Goal: Transaction & Acquisition: Download file/media

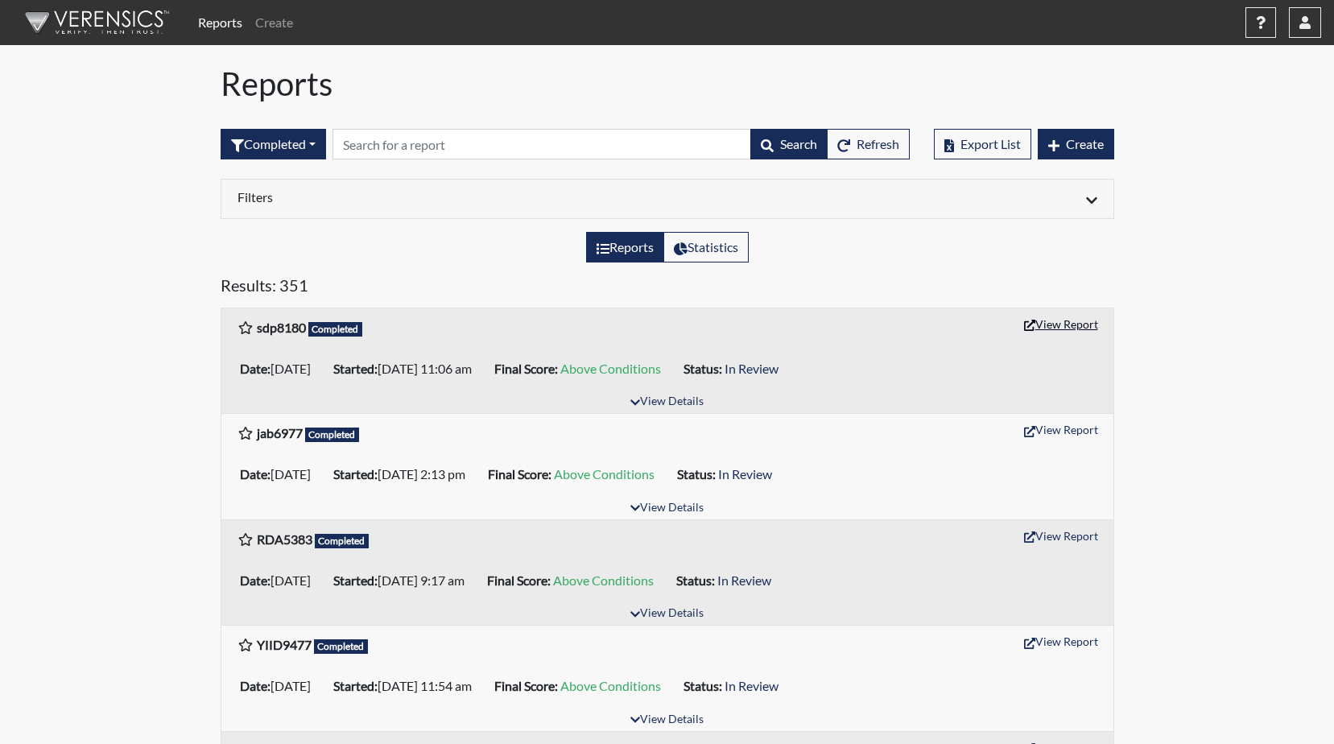
click at [1071, 325] on button "View Report" at bounding box center [1061, 324] width 89 height 25
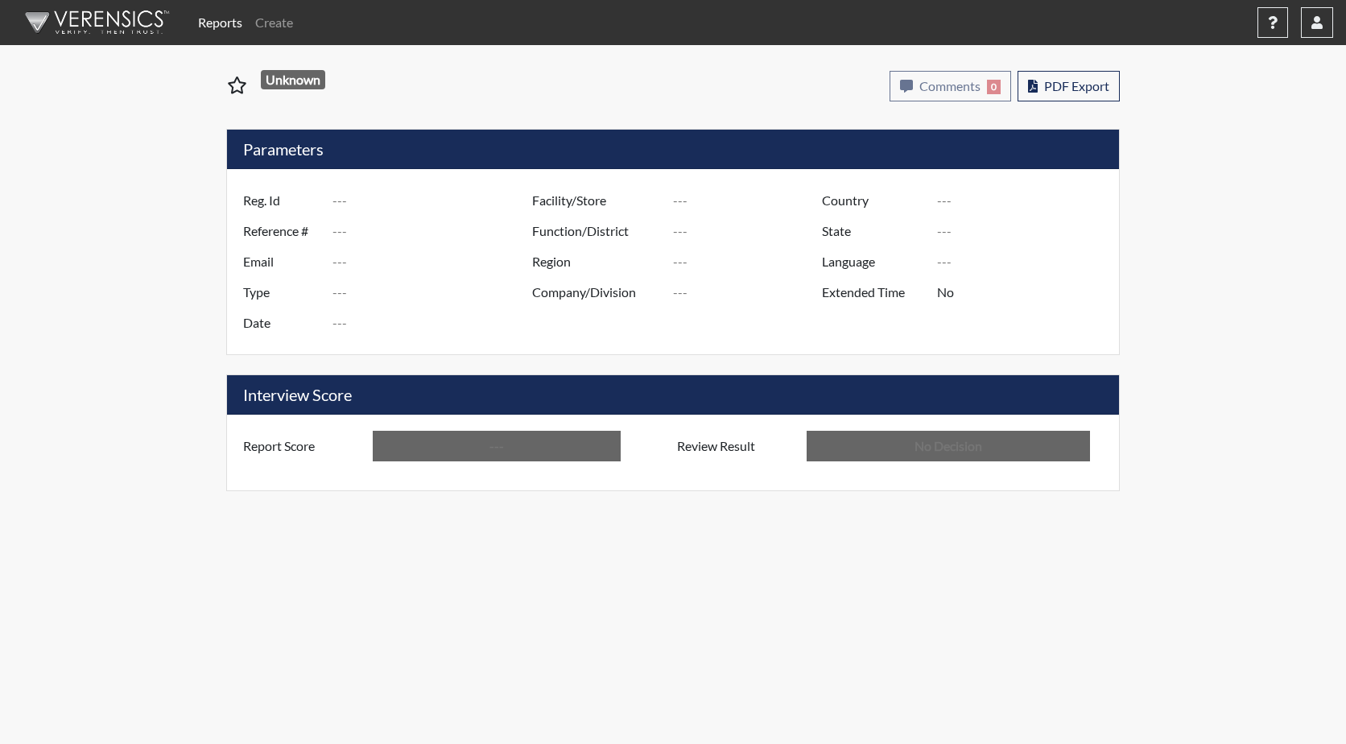
type input "sdp8180"
type input "51463"
type input "---"
type input "Corrections Pre-Employment"
type input "Sep 25, 2025"
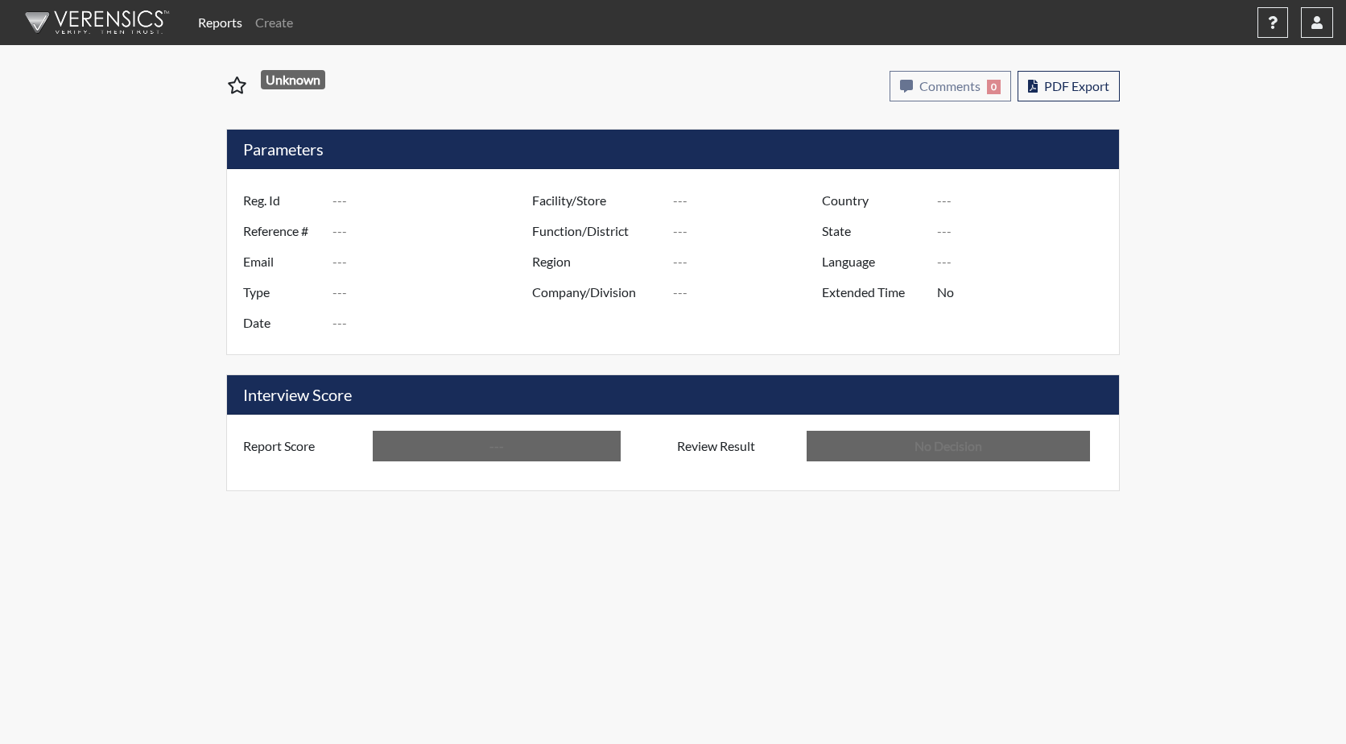
type input "GD&CP SMU*+"
type input "[GEOGRAPHIC_DATA]"
type input "[US_STATE]"
type input "English"
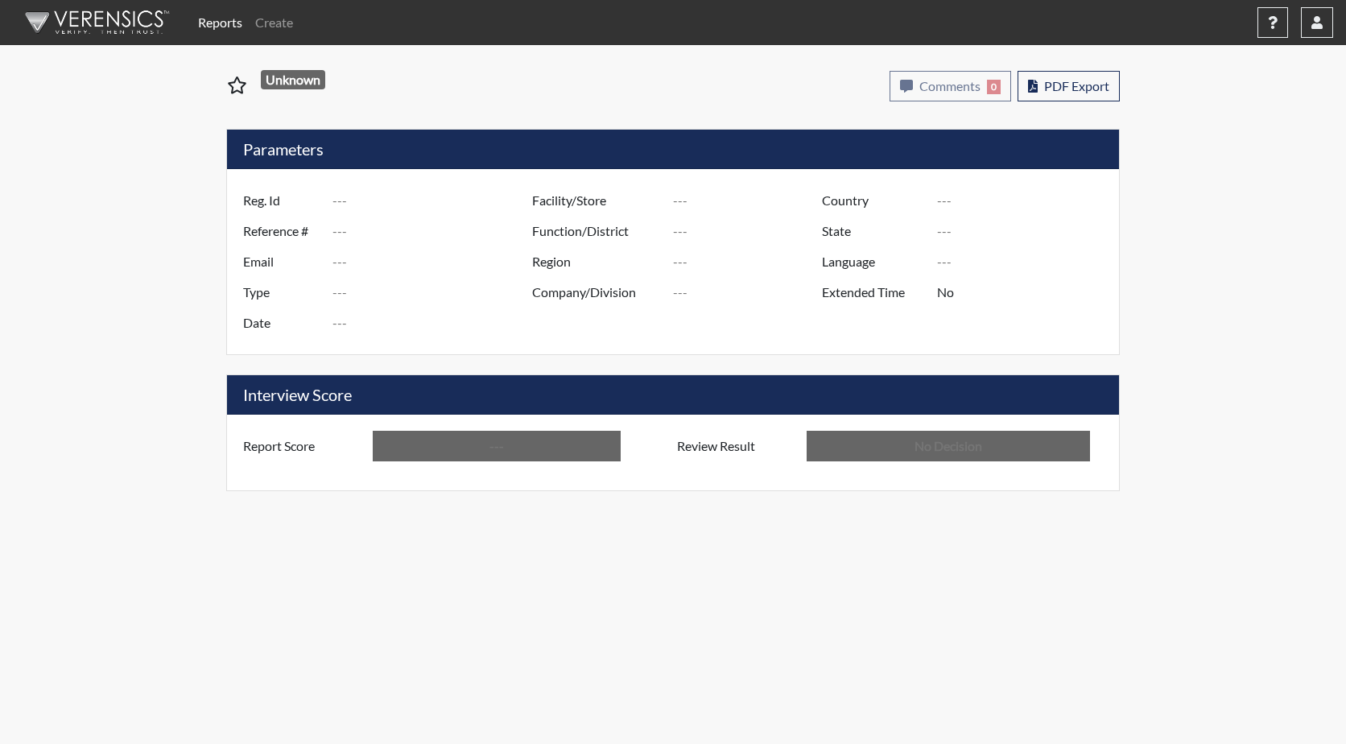
type input "Above Conditions"
type input "In Review"
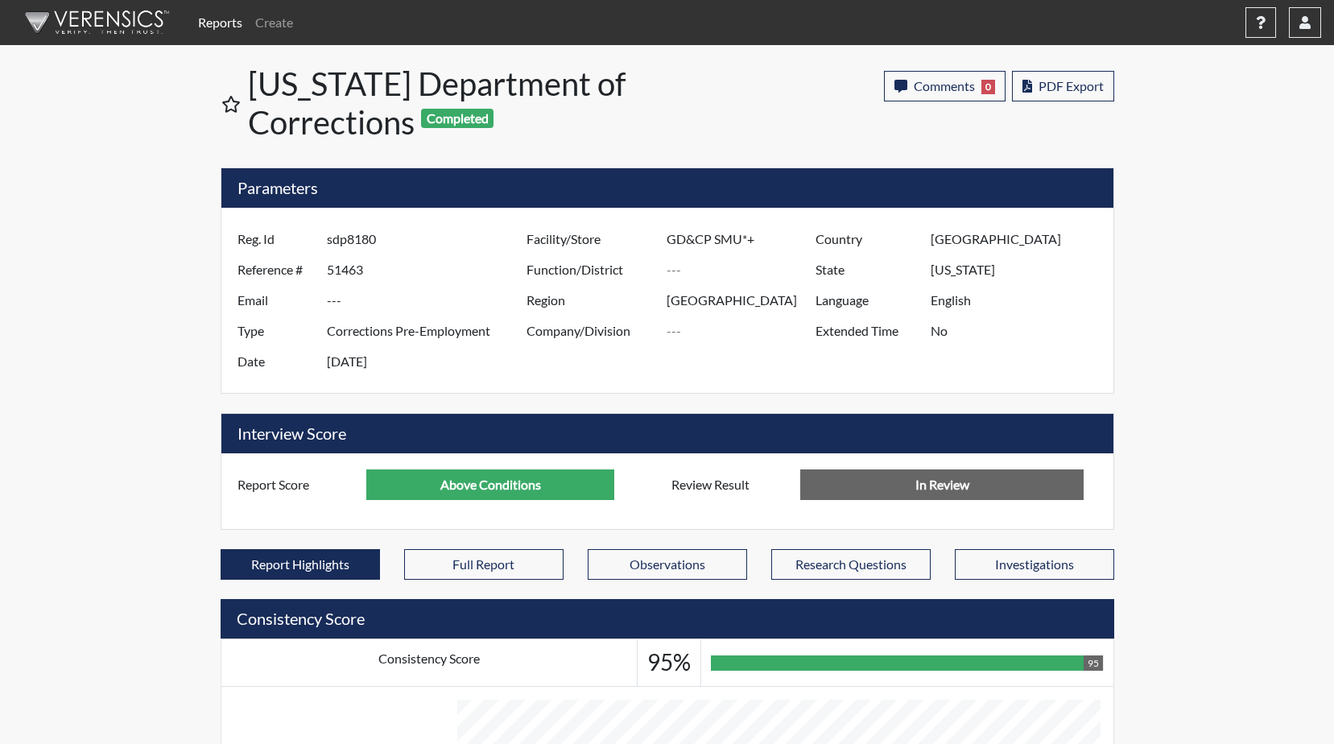
scroll to position [267, 669]
click at [1051, 89] on span "PDF Export" at bounding box center [1070, 85] width 65 height 15
